Goal: Task Accomplishment & Management: Manage account settings

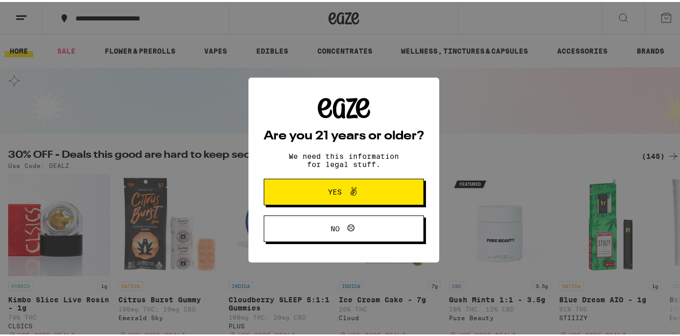
click at [305, 195] on span "Yes" at bounding box center [344, 189] width 78 height 13
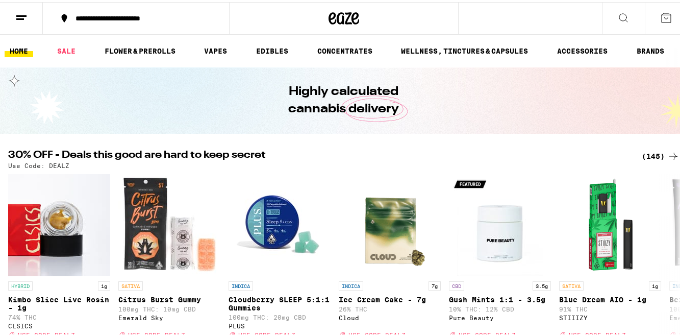
click at [24, 18] on icon at bounding box center [21, 16] width 12 height 12
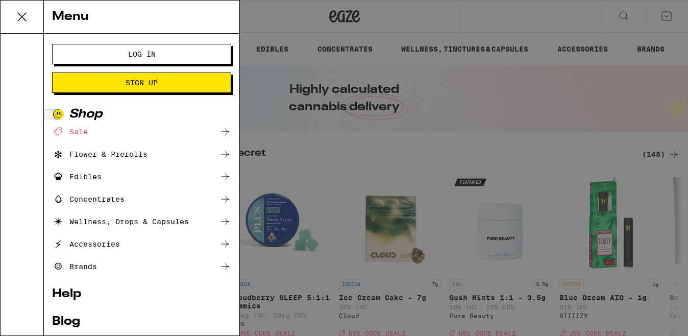
click at [102, 57] on span "Log In" at bounding box center [141, 54] width 96 height 7
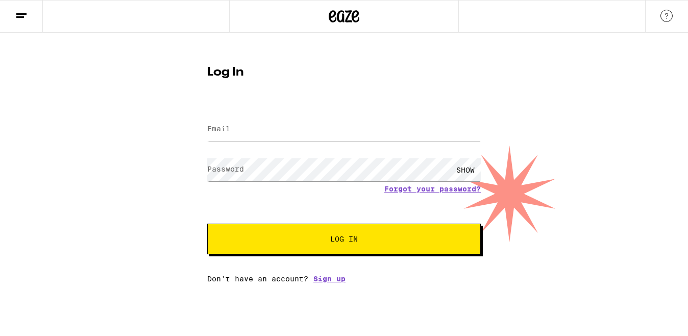
click at [217, 130] on label "Email" at bounding box center [218, 128] width 23 height 8
click at [239, 128] on input "Email" at bounding box center [343, 129] width 273 height 23
type input "britneemitchell@hotmail.com"
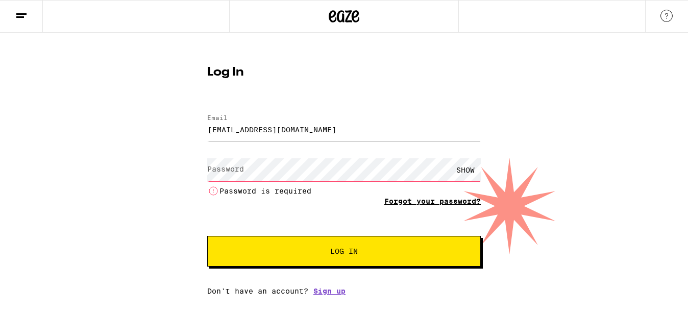
click at [447, 189] on form "Email Email britneemitchell@hotmail.com Password Password SHOW Password is requ…" at bounding box center [343, 185] width 273 height 162
click at [423, 203] on link "Forgot your password?" at bounding box center [432, 201] width 96 height 8
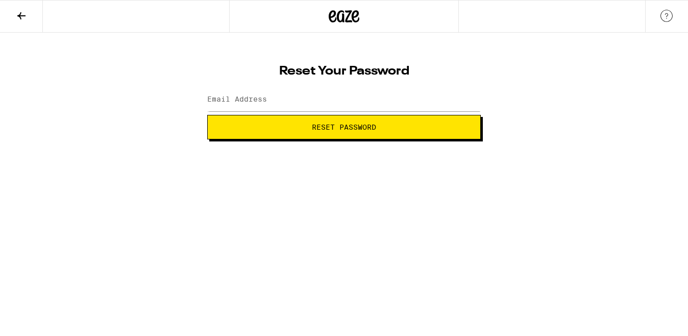
drag, startPoint x: 329, startPoint y: 83, endPoint x: 330, endPoint y: 90, distance: 7.7
click at [329, 87] on div "Reset Your Password Email Address Reset Password" at bounding box center [344, 98] width 294 height 81
click at [329, 97] on input "Email Address" at bounding box center [343, 99] width 273 height 23
type input "britneemitchell@hotmail.com"
click at [327, 127] on span "Reset Password" at bounding box center [344, 126] width 64 height 7
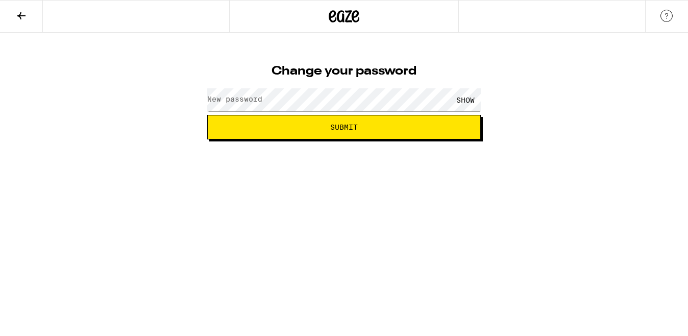
click at [237, 97] on label "New password" at bounding box center [234, 99] width 55 height 8
click at [207, 115] on button "Submit" at bounding box center [343, 127] width 273 height 24
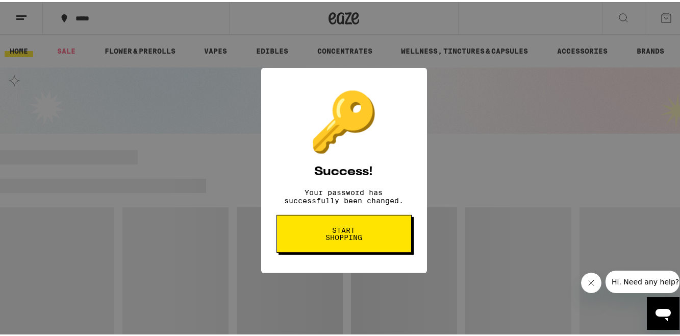
click at [366, 234] on button "Start shopping" at bounding box center [344, 231] width 135 height 38
